Goal: Information Seeking & Learning: Learn about a topic

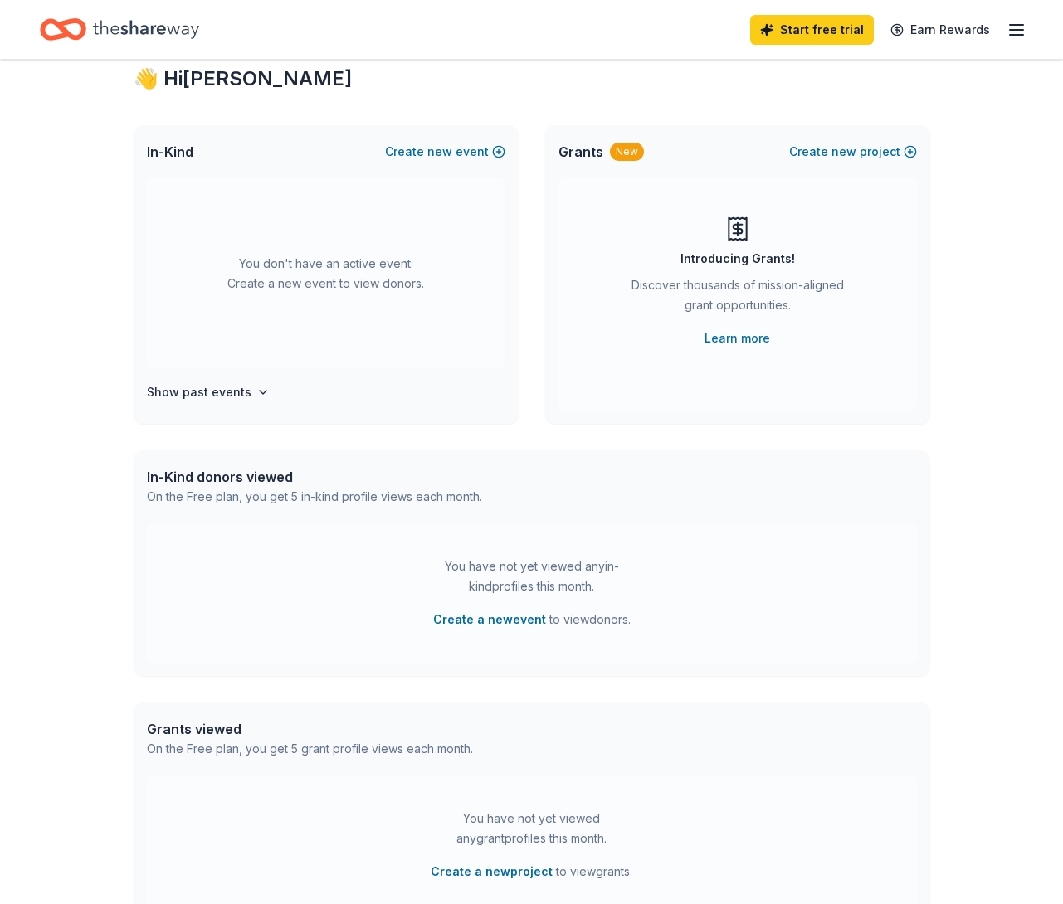
scroll to position [46, 0]
click at [1010, 31] on icon "button" at bounding box center [1016, 30] width 20 height 20
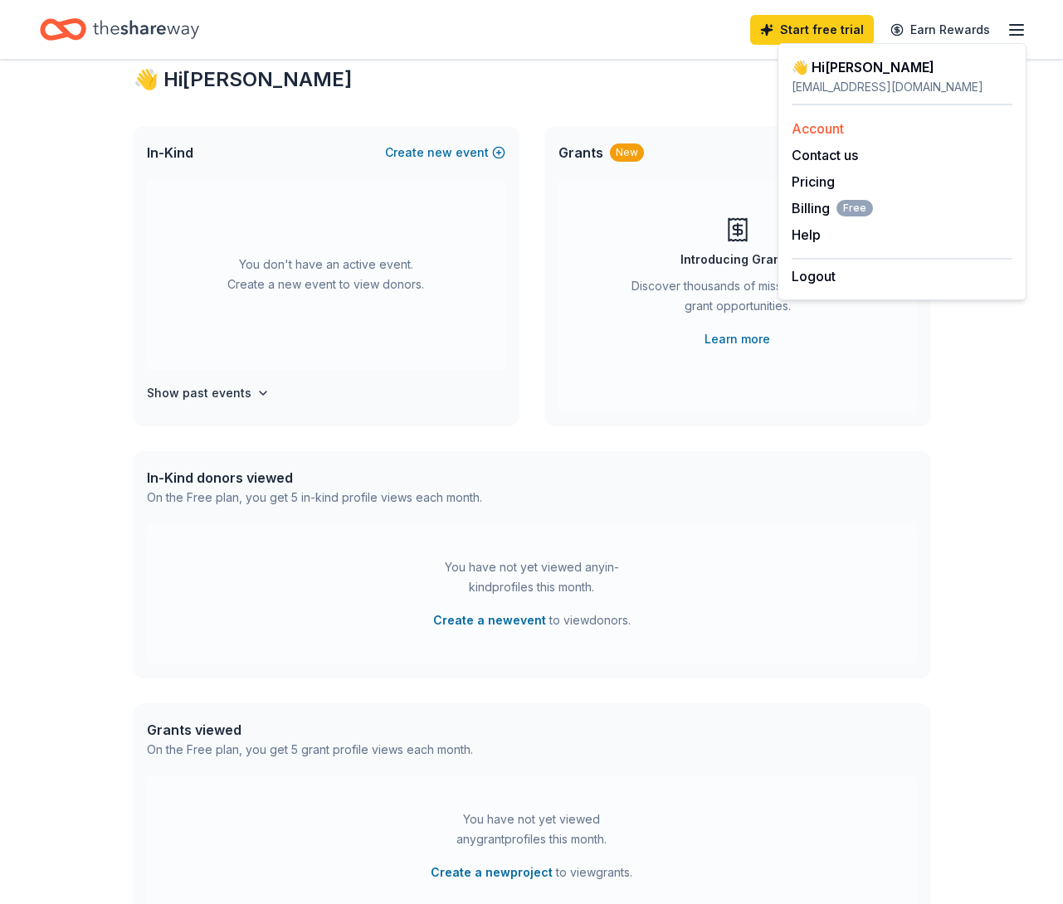
click at [822, 124] on link "Account" at bounding box center [817, 128] width 52 height 17
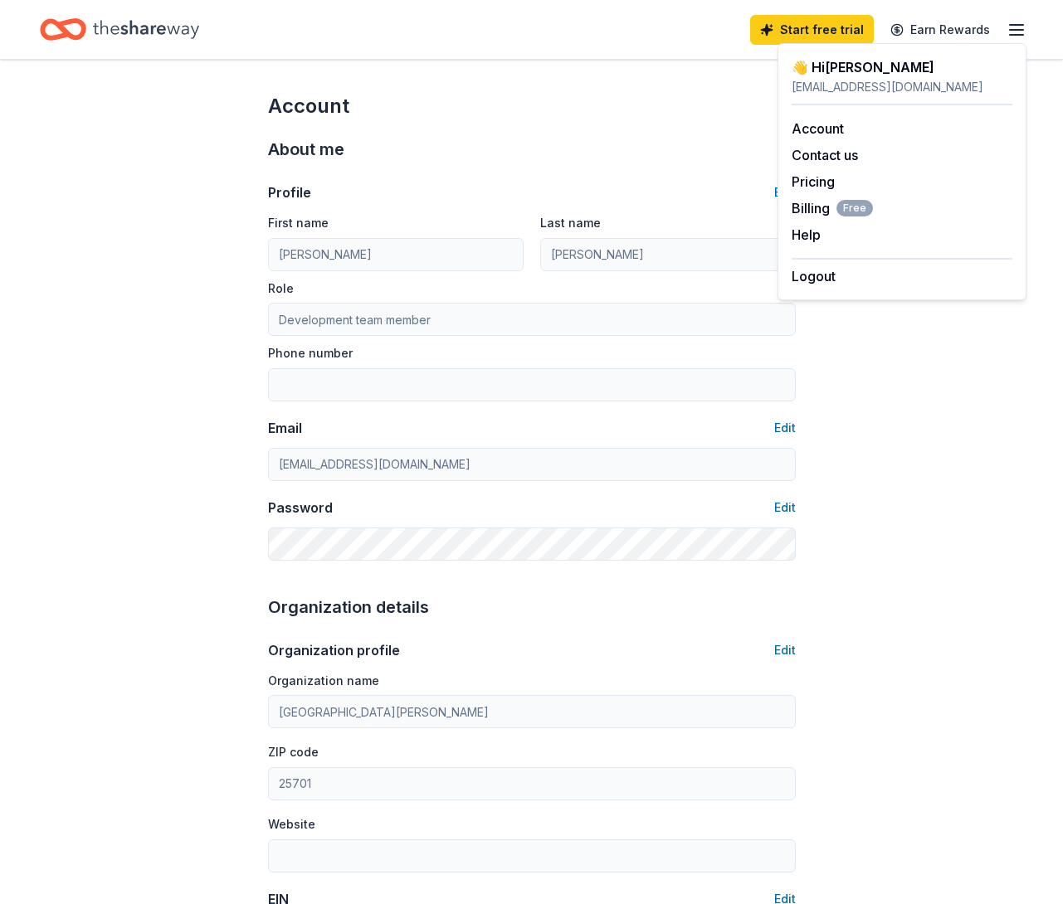
click at [1018, 26] on icon "button" at bounding box center [1016, 30] width 20 height 20
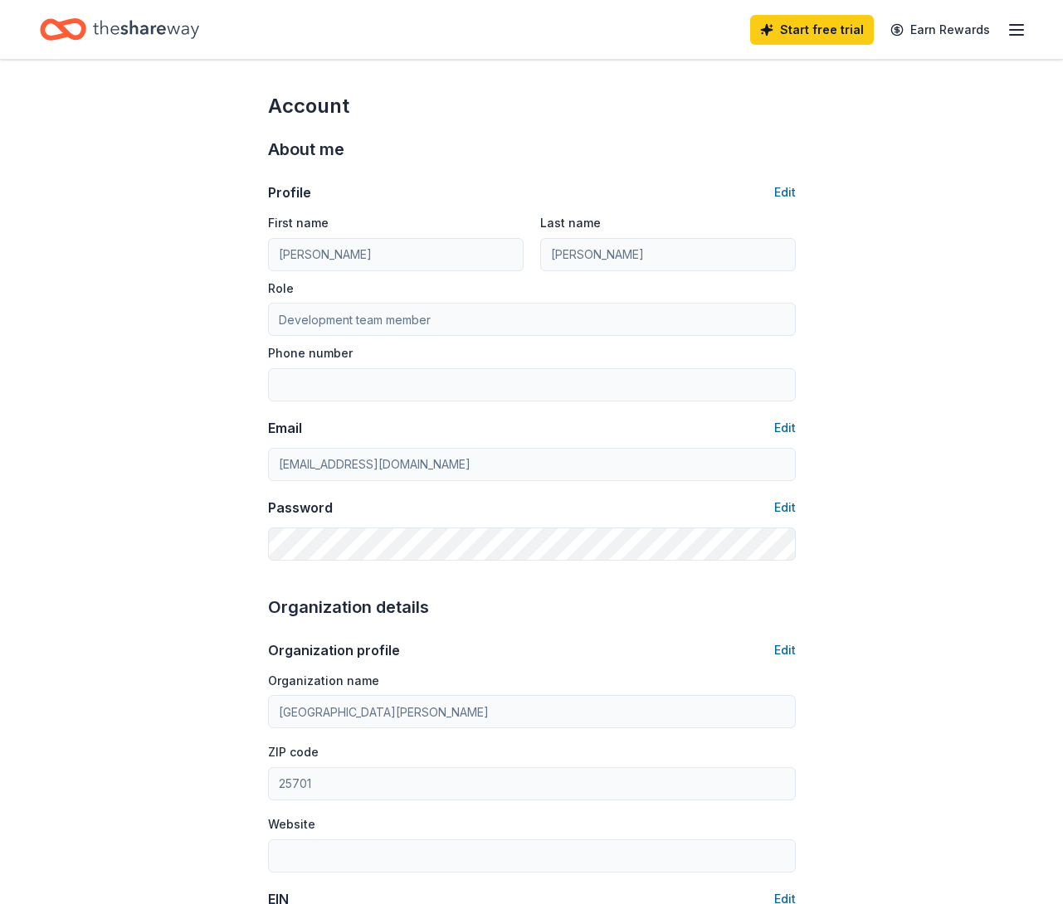
click at [1014, 26] on icon "button" at bounding box center [1016, 30] width 20 height 20
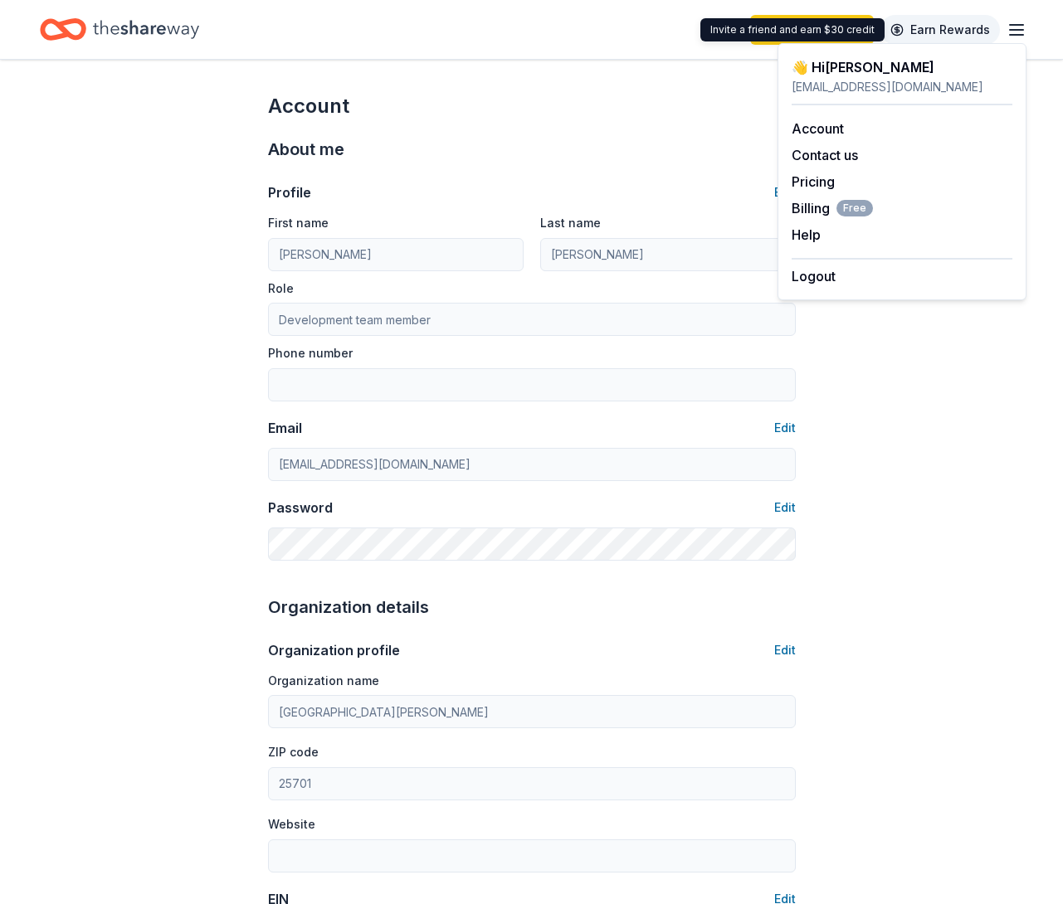
click at [948, 32] on link "Earn Rewards" at bounding box center [939, 30] width 119 height 30
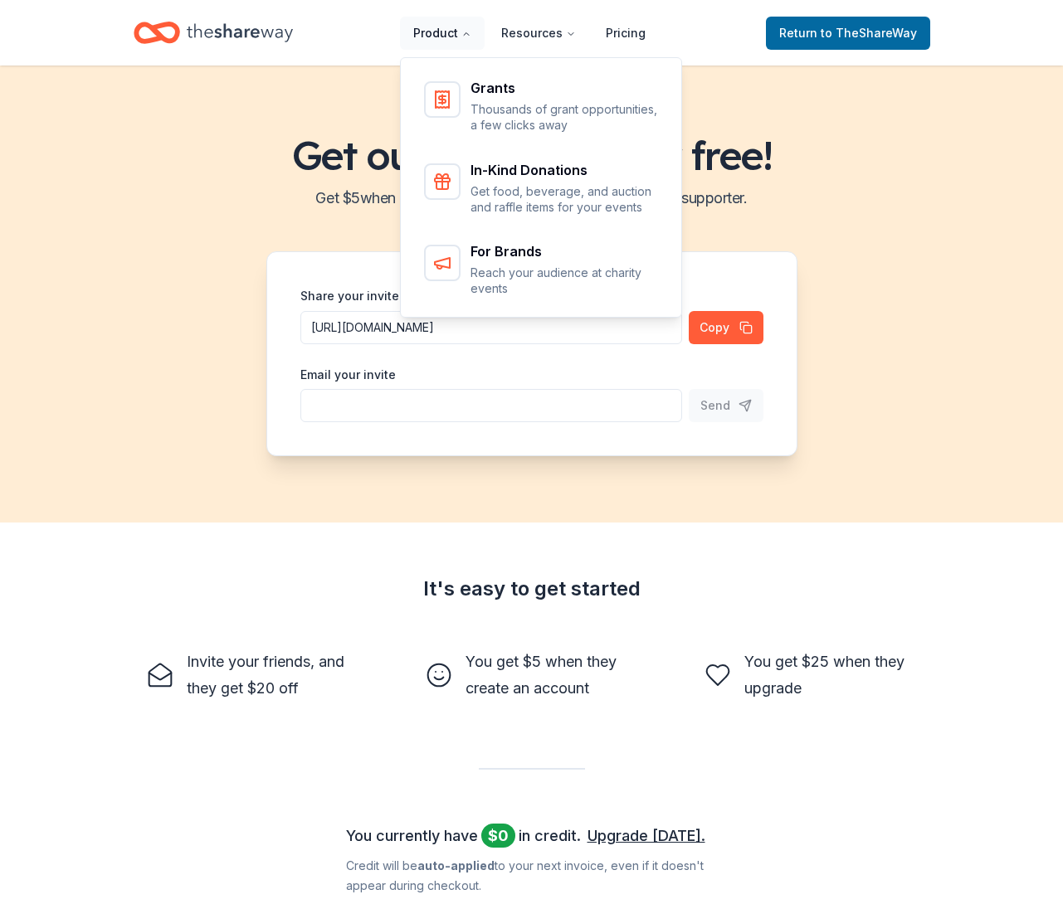
click at [449, 40] on button "Product" at bounding box center [442, 33] width 85 height 33
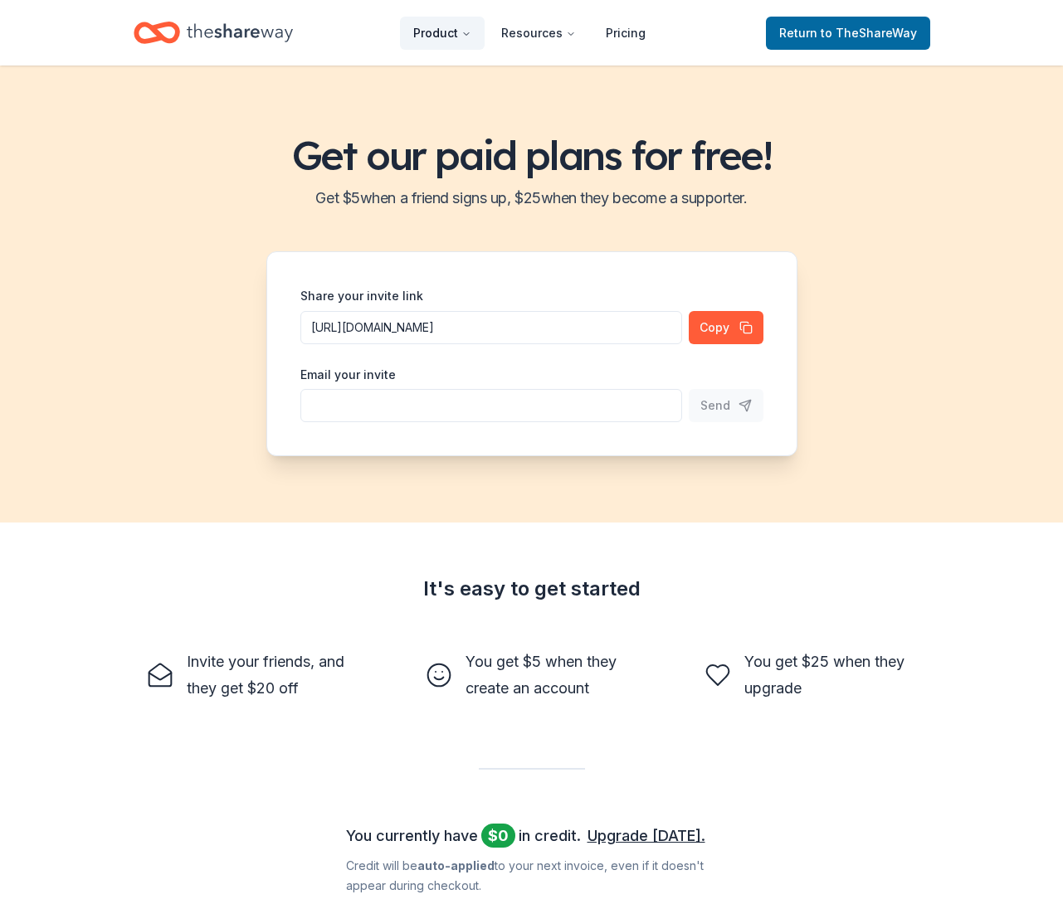
click at [449, 40] on button "Product" at bounding box center [442, 33] width 85 height 33
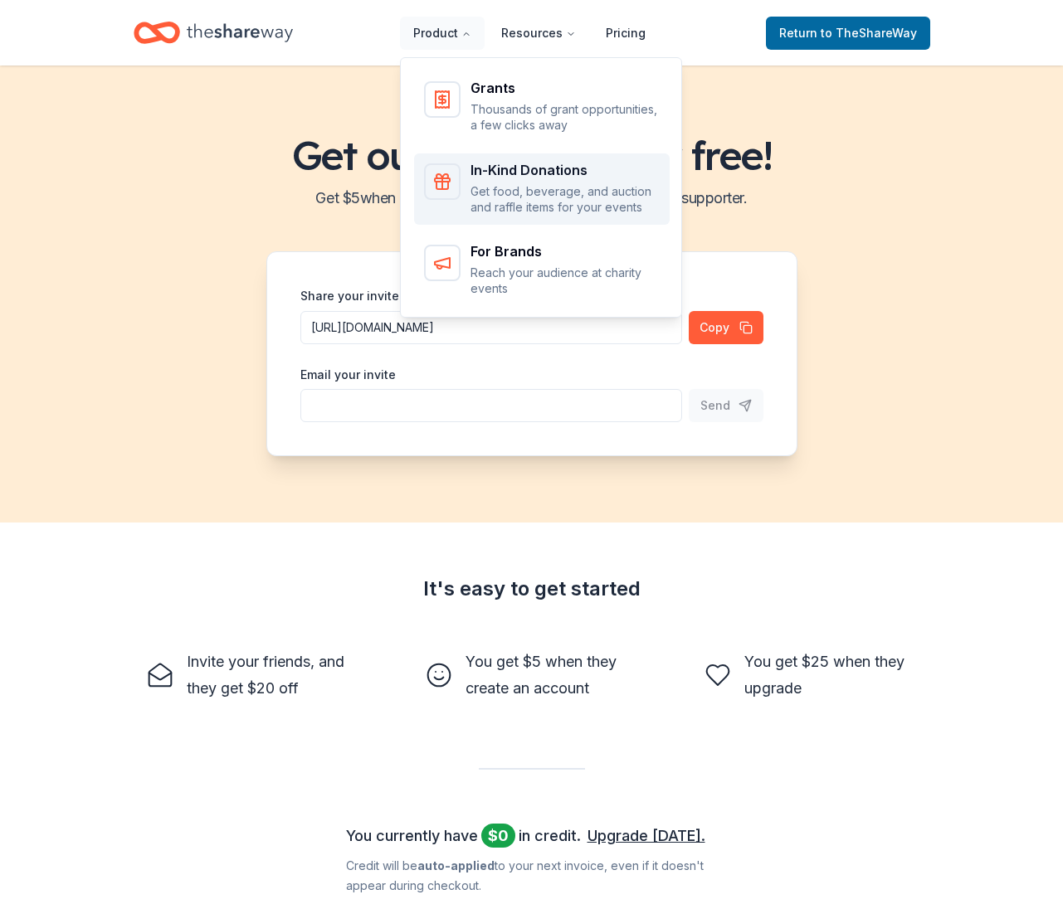
click at [504, 190] on p "Get food, beverage, and auction and raffle items for your events" at bounding box center [564, 199] width 189 height 32
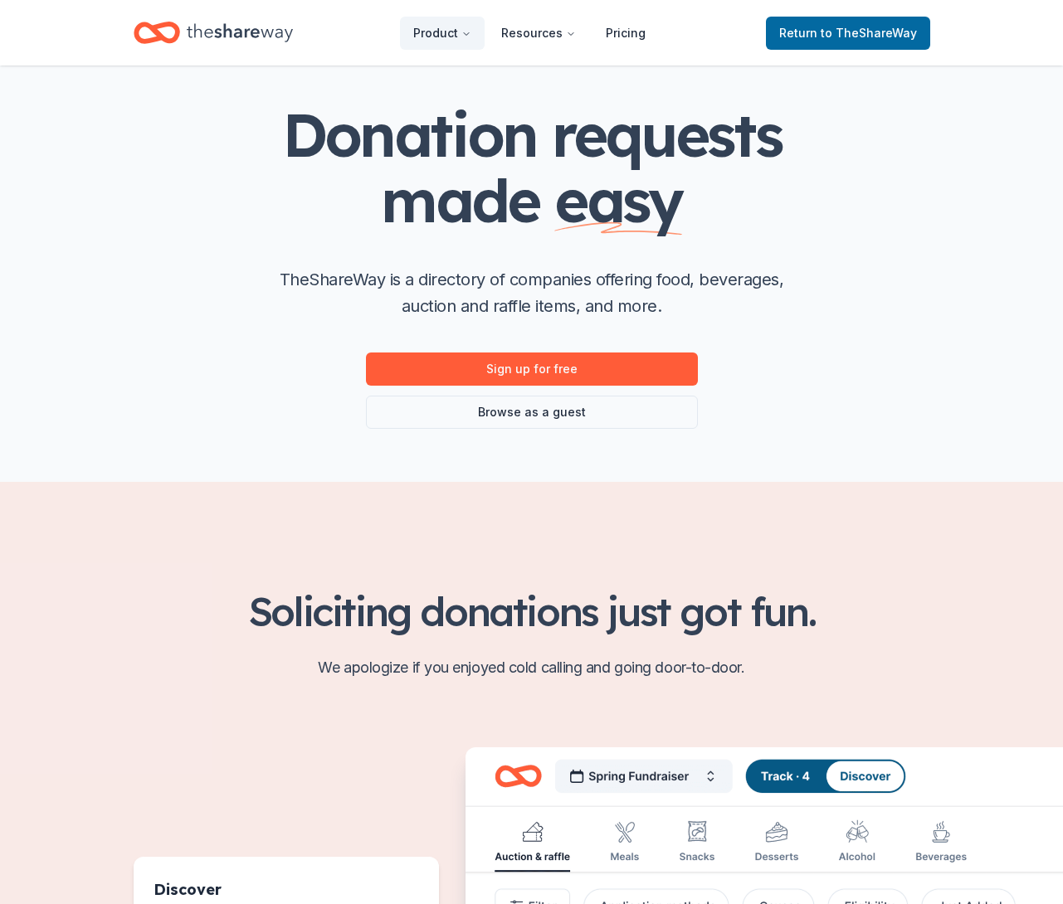
scroll to position [71, 0]
click at [513, 414] on link "Browse as a guest" at bounding box center [532, 411] width 332 height 33
click at [512, 411] on link "Browse as a guest" at bounding box center [532, 411] width 332 height 33
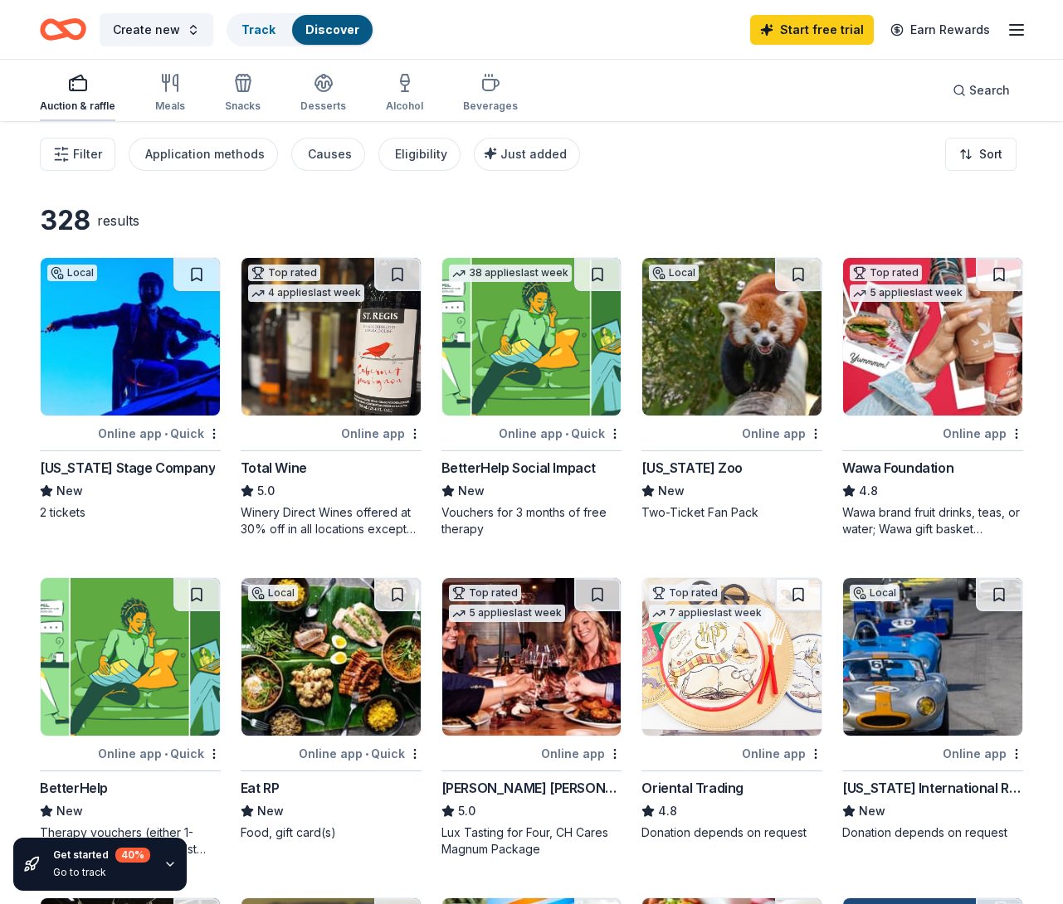
click at [87, 95] on div "Auction & raffle" at bounding box center [77, 93] width 75 height 40
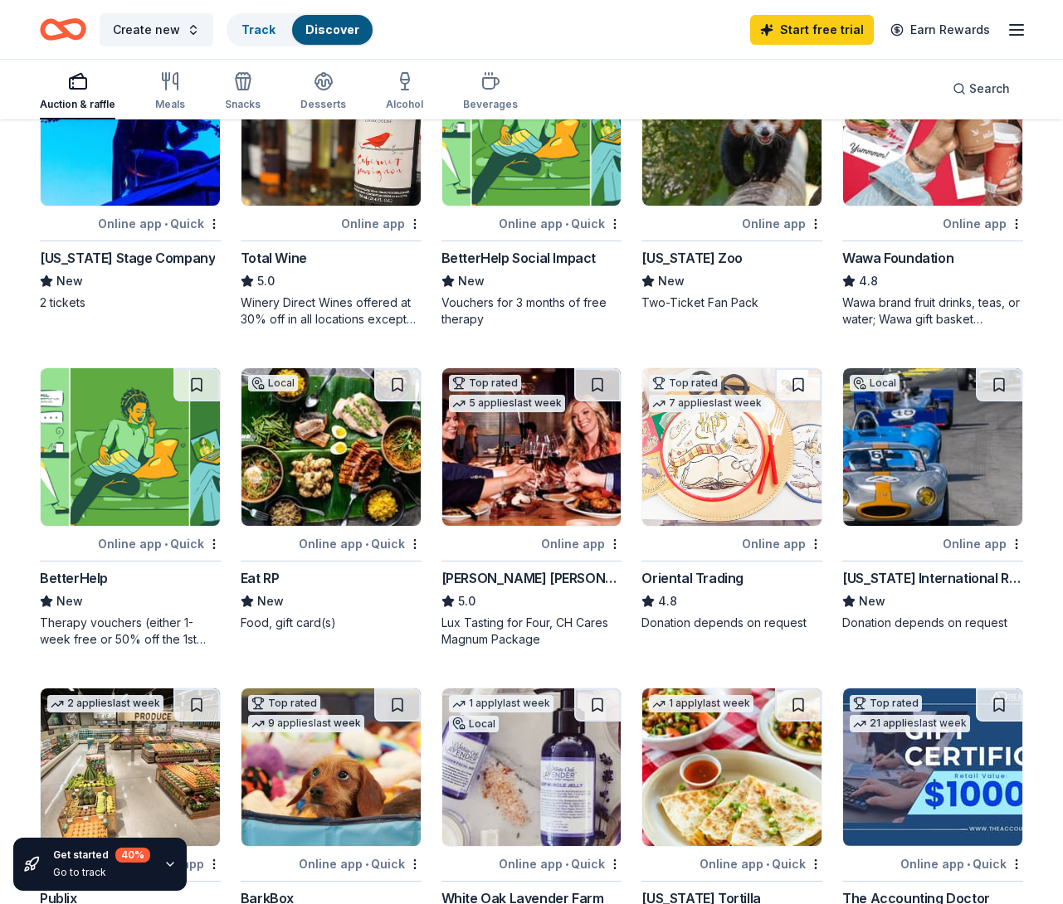
scroll to position [119, 0]
